Goal: Transaction & Acquisition: Purchase product/service

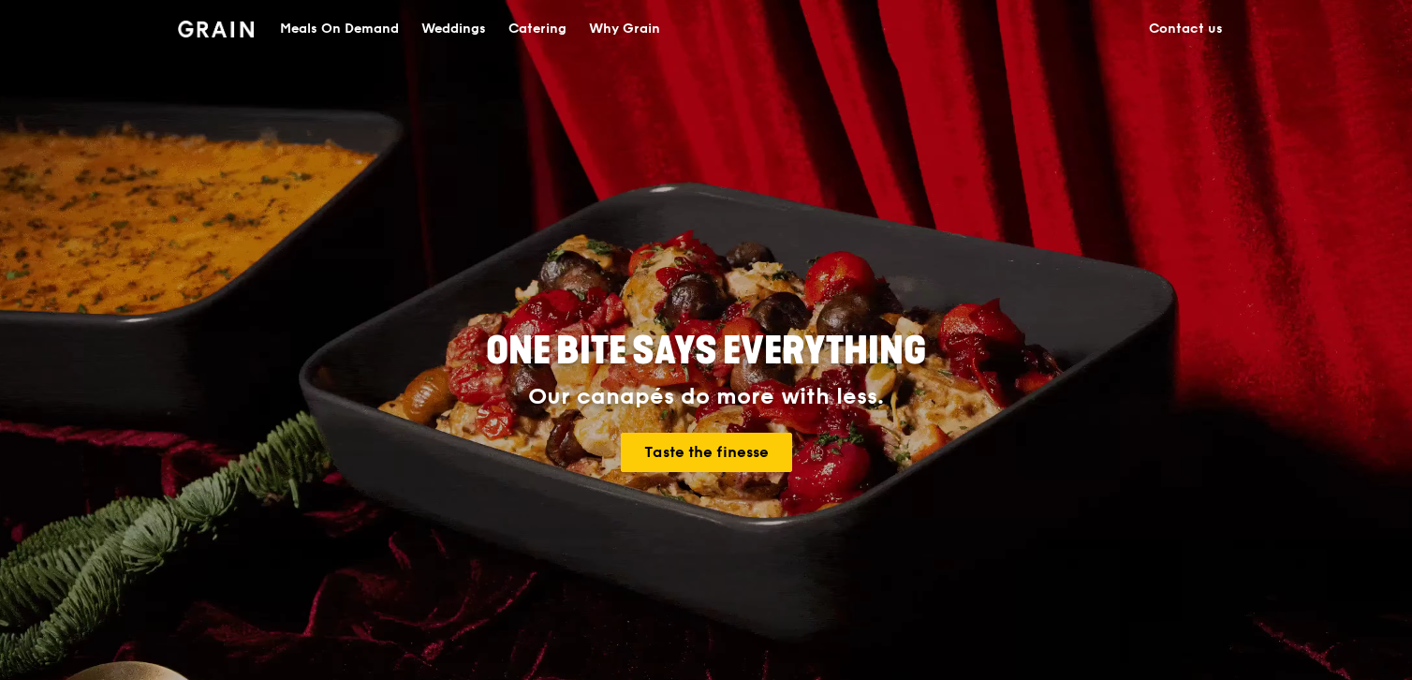
click at [354, 32] on div "Meals On Demand" at bounding box center [339, 29] width 119 height 56
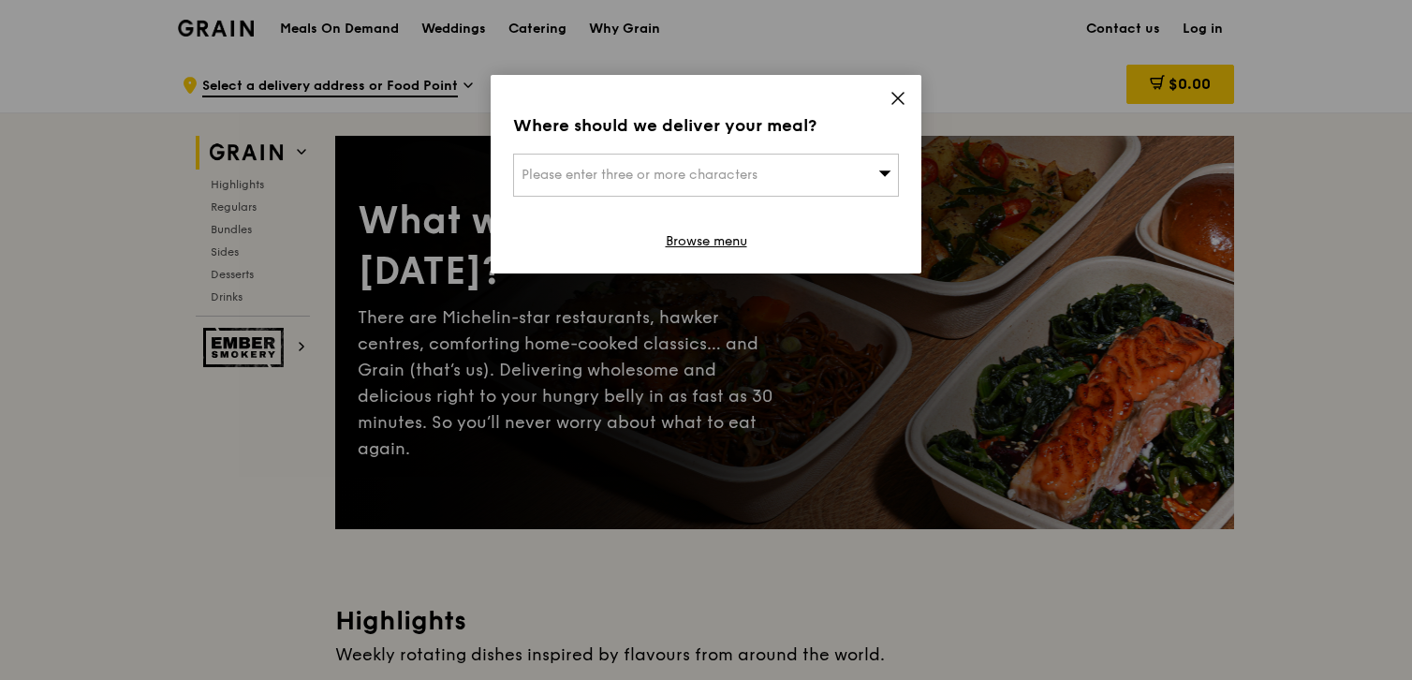
click at [902, 103] on icon at bounding box center [897, 98] width 11 height 11
